Goal: Navigation & Orientation: Find specific page/section

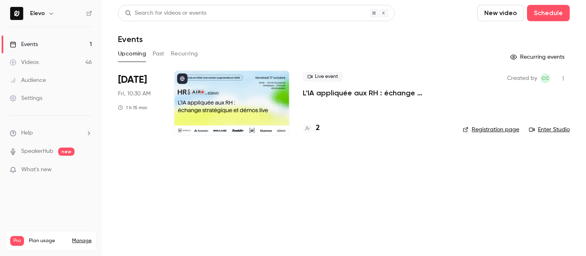
click at [158, 51] on button "Past" at bounding box center [159, 53] width 12 height 13
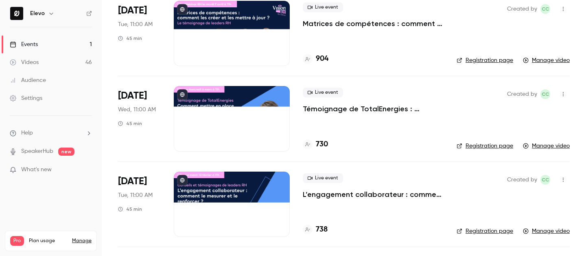
scroll to position [1446, 0]
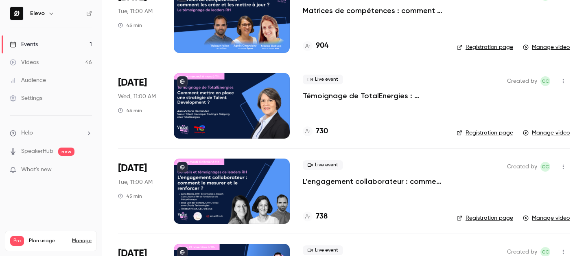
click at [345, 100] on p "Témoignage de TotalEnergies : comment mettre en place une stratégie de Talent D…" at bounding box center [373, 96] width 141 height 10
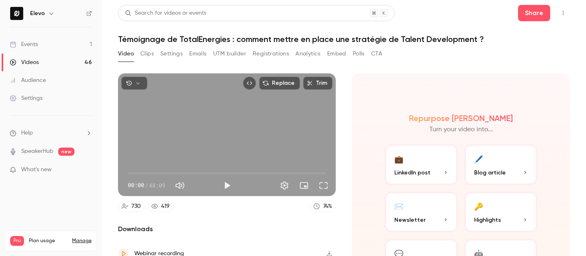
click at [272, 57] on button "Registrations" at bounding box center [271, 53] width 36 height 13
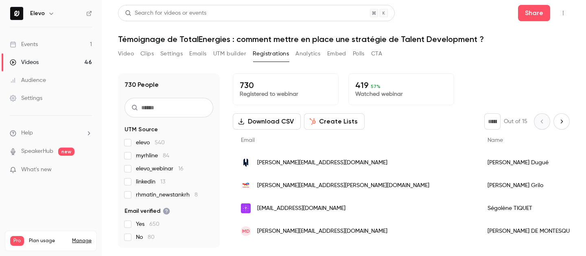
click at [175, 54] on button "Settings" at bounding box center [171, 53] width 22 height 13
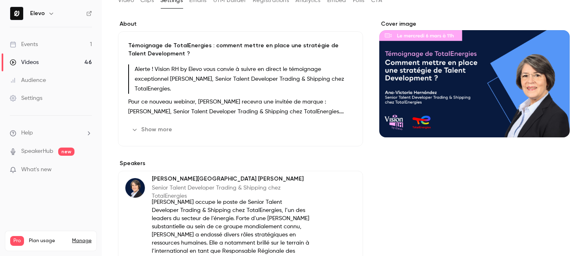
scroll to position [72, 0]
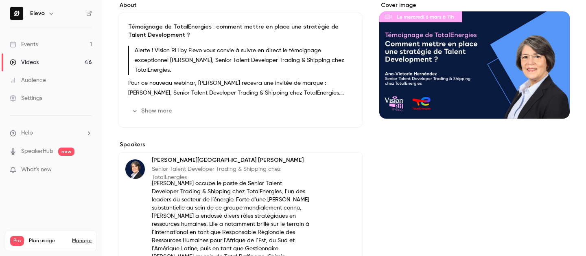
click at [152, 106] on button "Show more" at bounding box center [152, 110] width 49 height 13
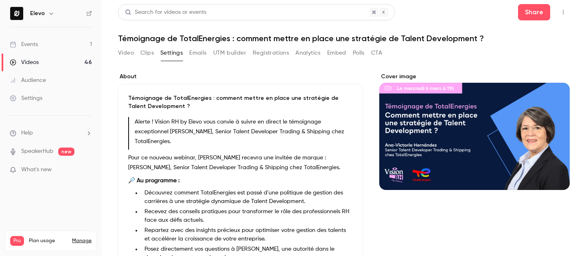
scroll to position [0, 0]
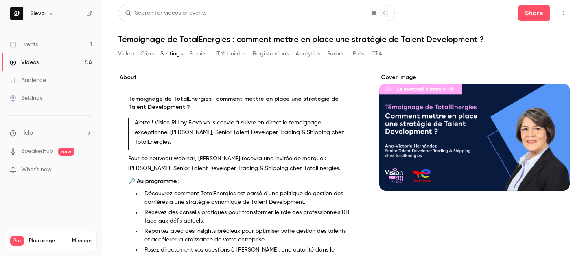
click at [141, 53] on button "Clips" at bounding box center [146, 53] width 13 height 13
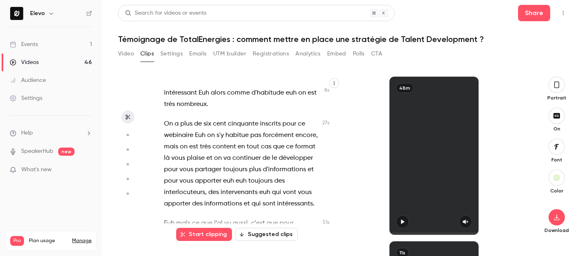
scroll to position [56, 0]
